Goal: Task Accomplishment & Management: Use online tool/utility

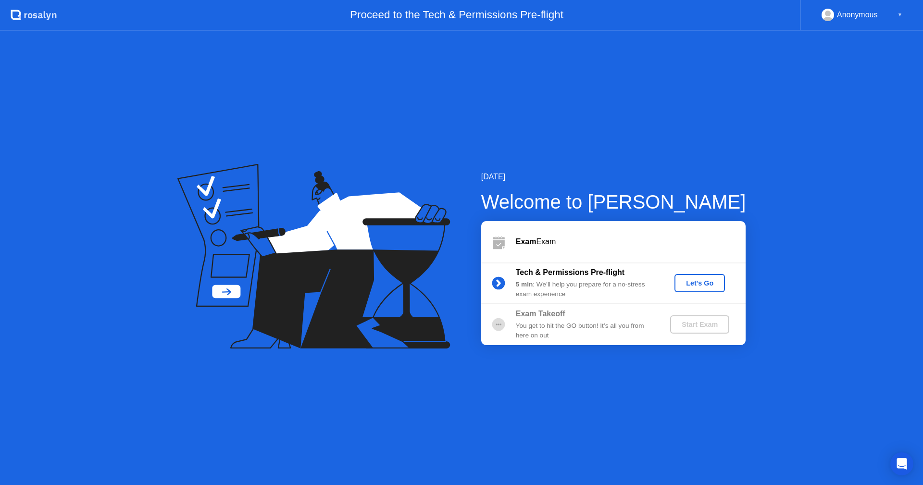
click at [693, 283] on div "Let's Go" at bounding box center [699, 283] width 43 height 8
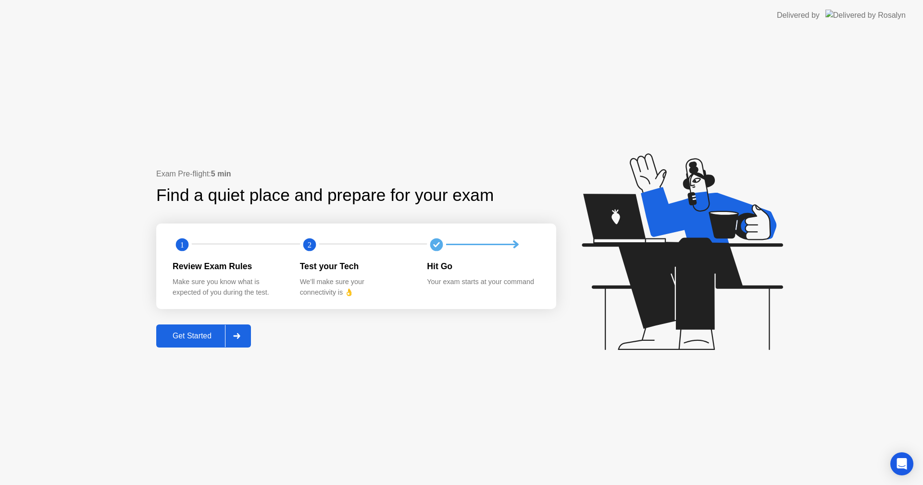
click at [221, 338] on div "Get Started" at bounding box center [192, 336] width 66 height 9
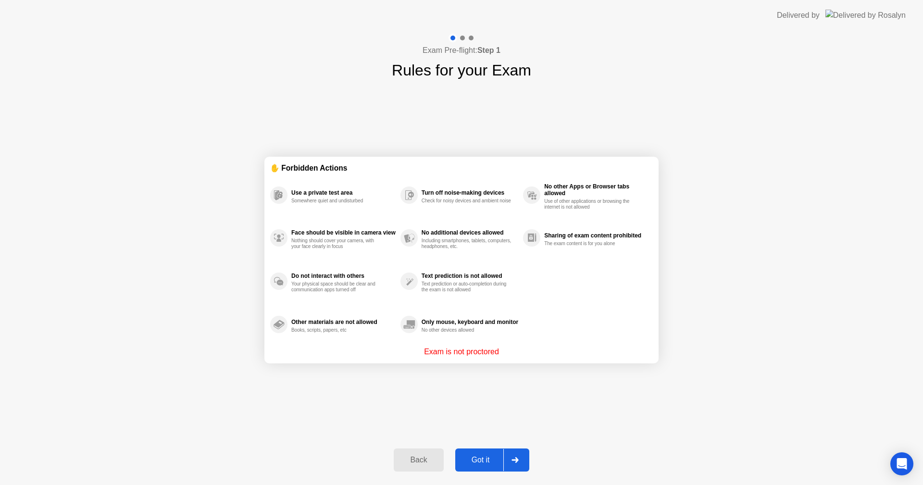
click at [485, 461] on div "Got it" at bounding box center [480, 460] width 45 height 9
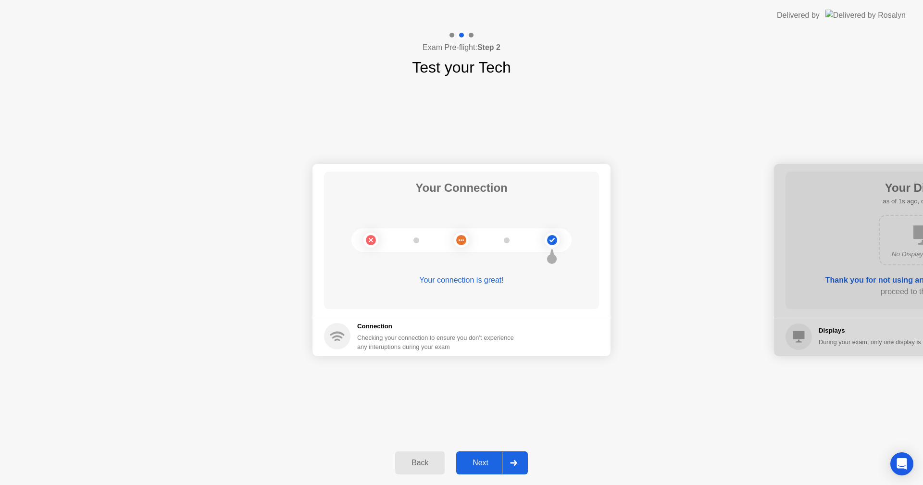
click at [520, 462] on div at bounding box center [513, 463] width 23 height 22
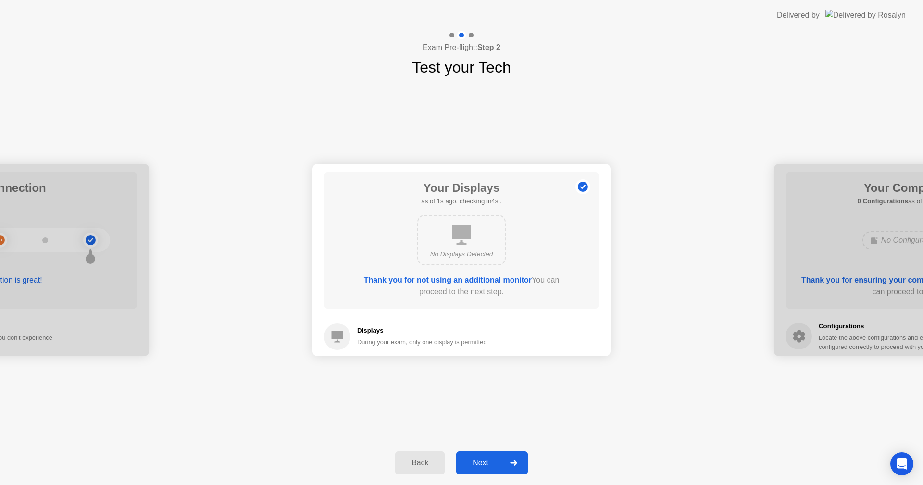
click at [519, 462] on div at bounding box center [513, 463] width 23 height 22
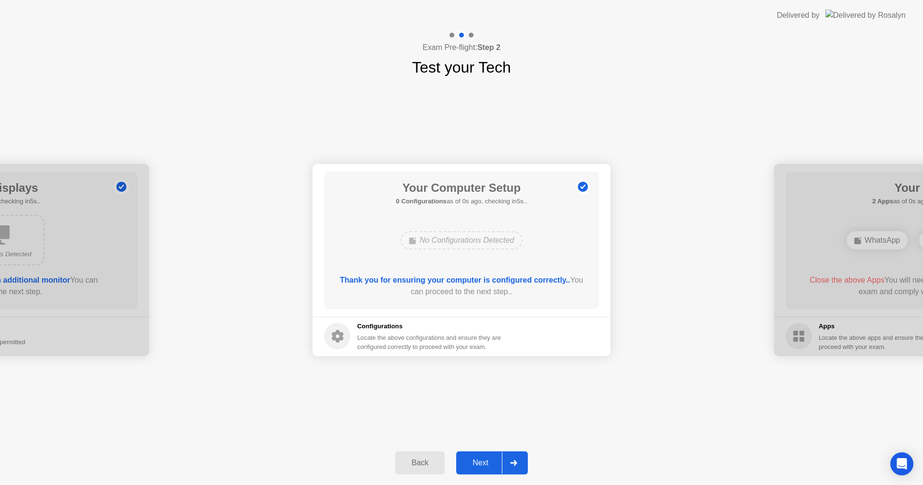
click at [519, 462] on div at bounding box center [513, 463] width 23 height 22
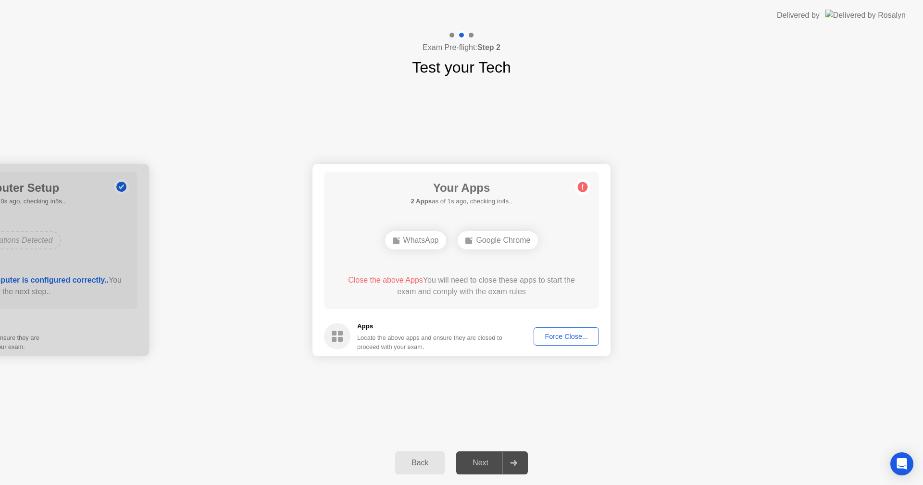
click at [550, 338] on div "Force Close..." at bounding box center [566, 337] width 59 height 8
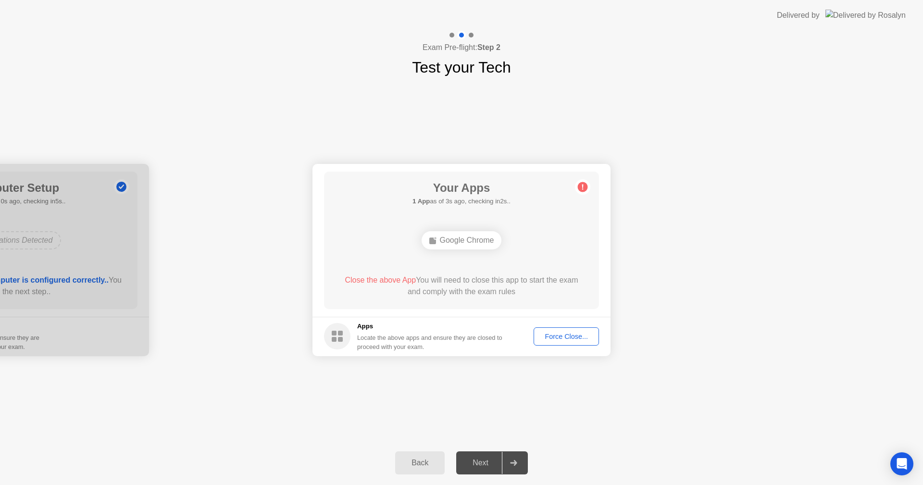
click at [557, 337] on div "Force Close..." at bounding box center [566, 337] width 59 height 8
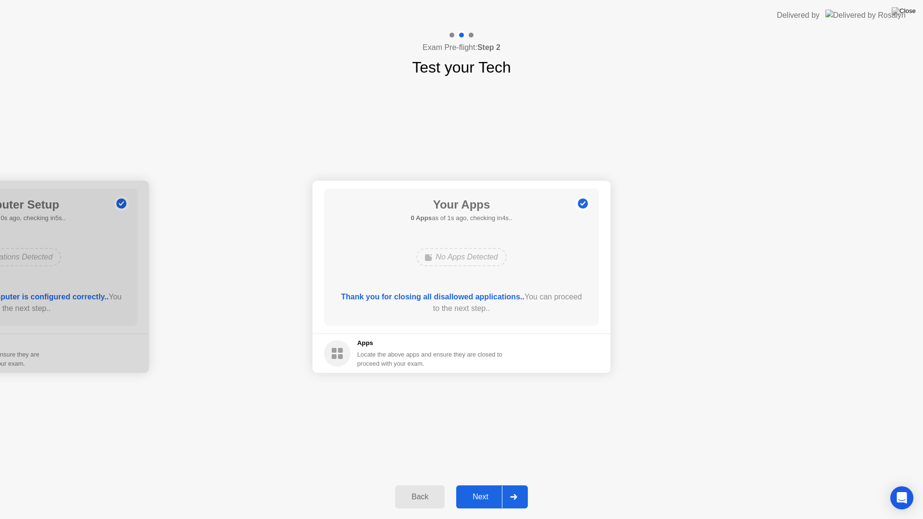
click at [478, 485] on div "Next" at bounding box center [480, 497] width 43 height 9
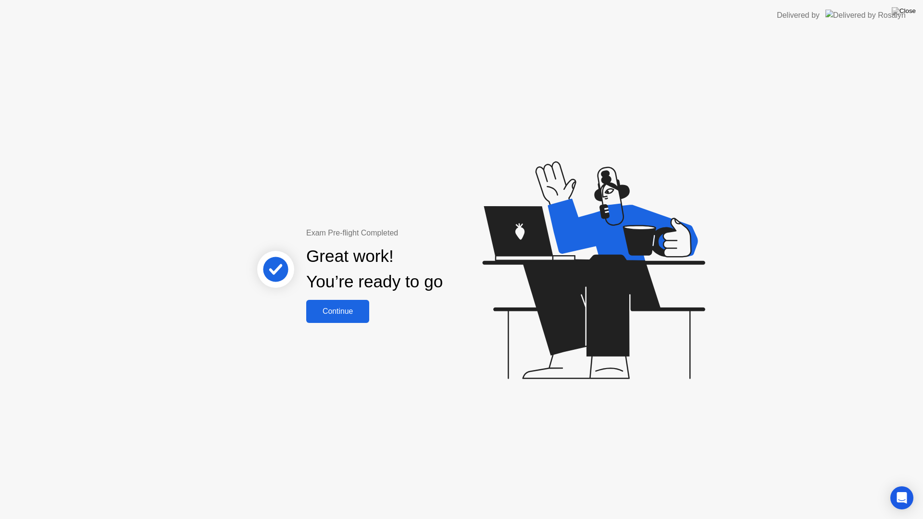
click at [355, 313] on div "Continue" at bounding box center [337, 311] width 57 height 9
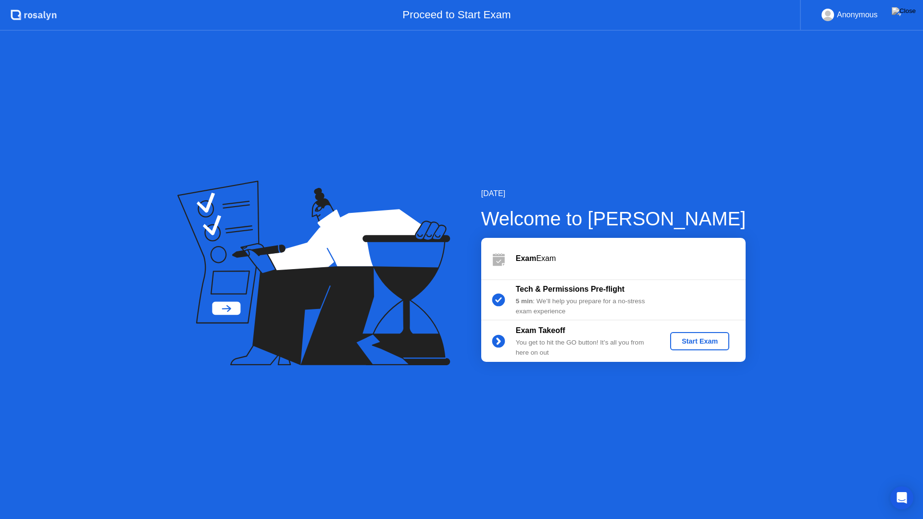
click at [698, 340] on div "Start Exam" at bounding box center [699, 341] width 51 height 8
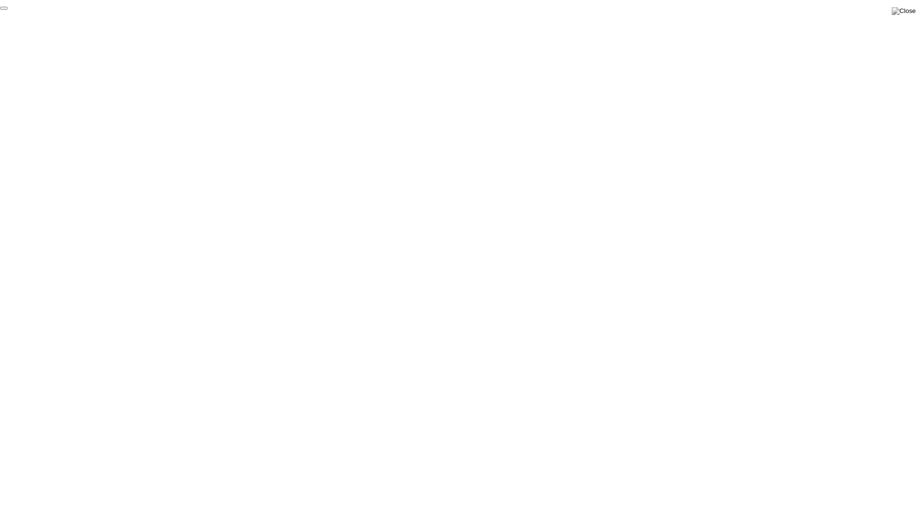
click div "End Proctoring Session"
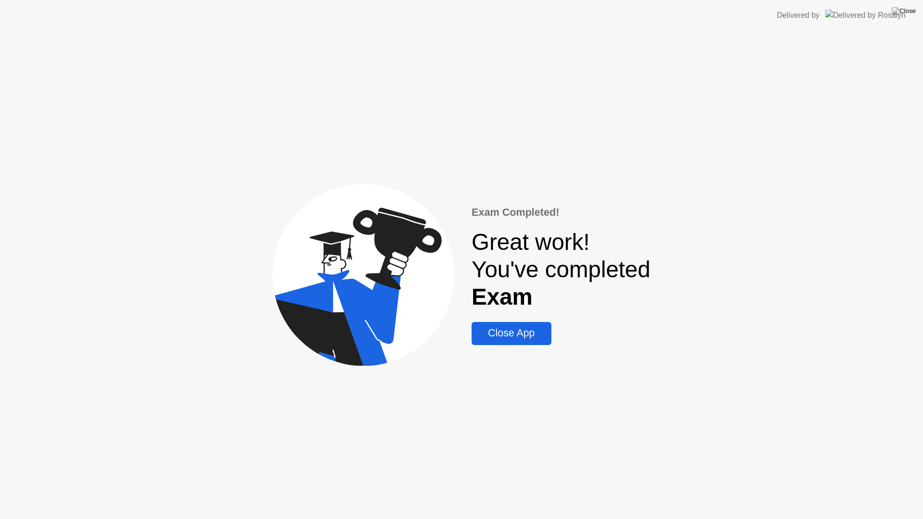
click at [531, 339] on div "Close App" at bounding box center [511, 333] width 74 height 12
